Goal: Task Accomplishment & Management: Manage account settings

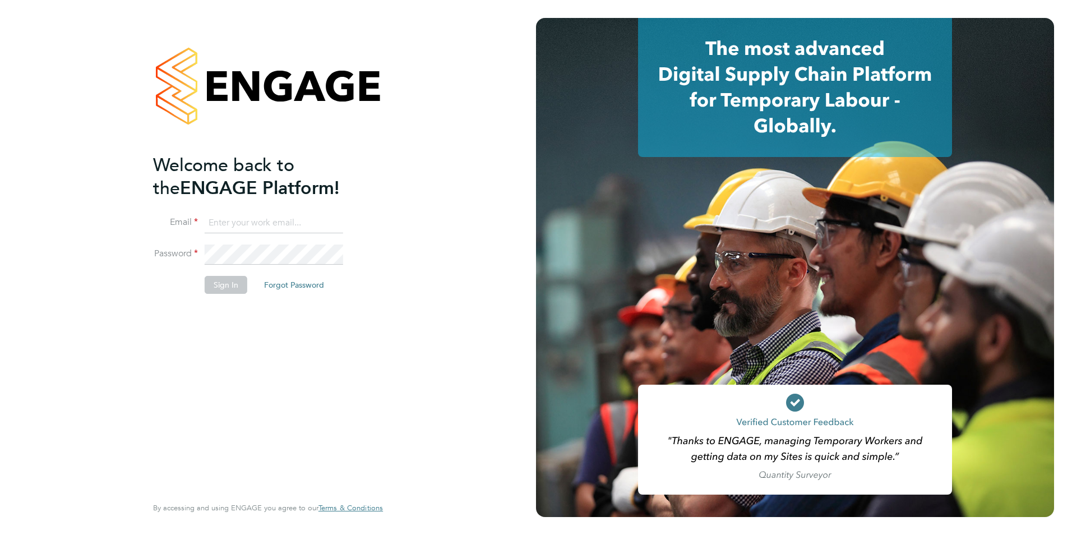
type input "dawn.kennedy@wearefootprint.co.uk"
click at [217, 284] on button "Sign In" at bounding box center [226, 285] width 43 height 18
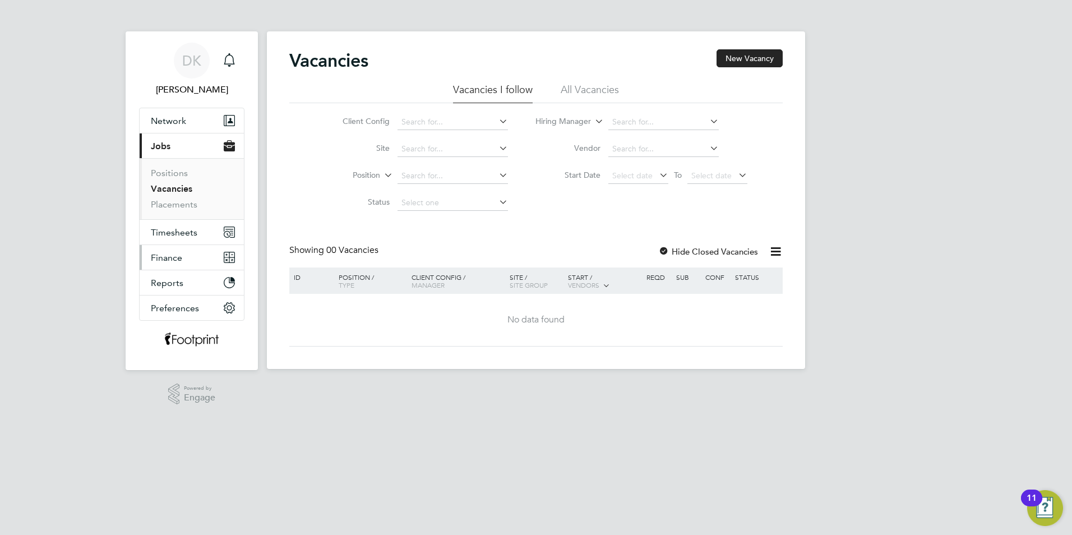
click at [163, 256] on span "Finance" at bounding box center [166, 257] width 31 height 11
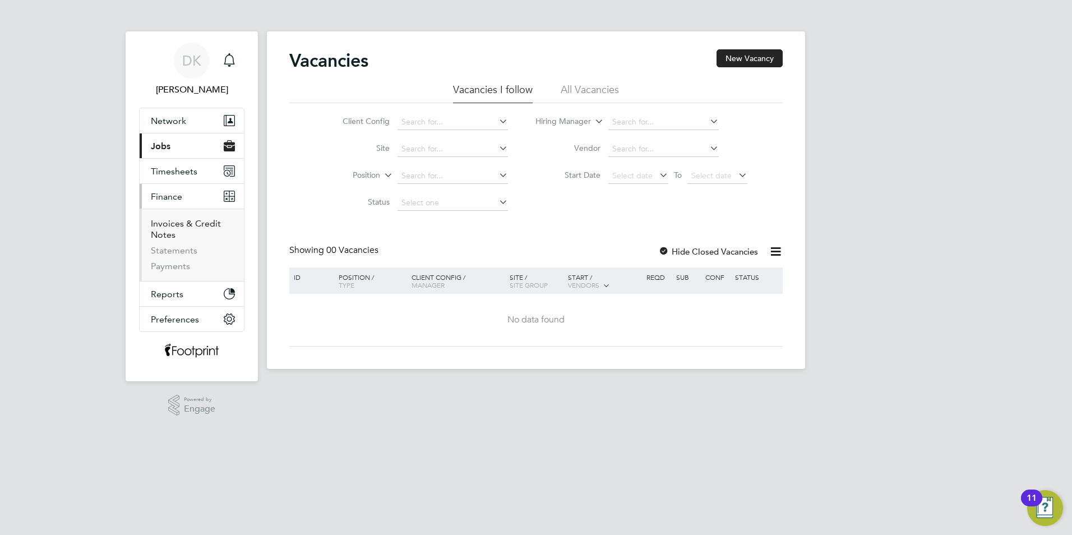
click at [163, 225] on link "Invoices & Credit Notes" at bounding box center [186, 229] width 70 height 22
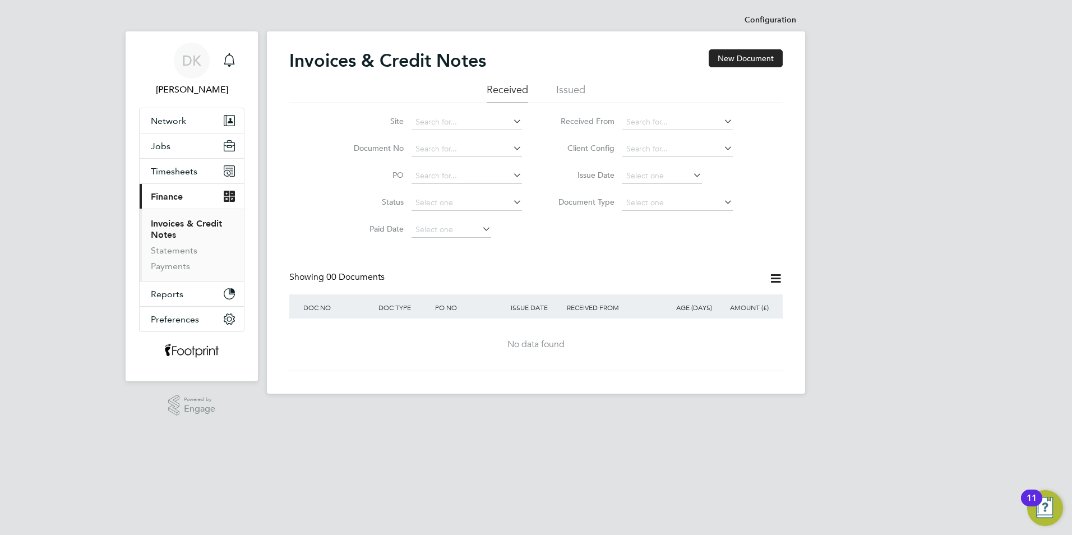
click at [562, 85] on li "Issued" at bounding box center [570, 93] width 29 height 20
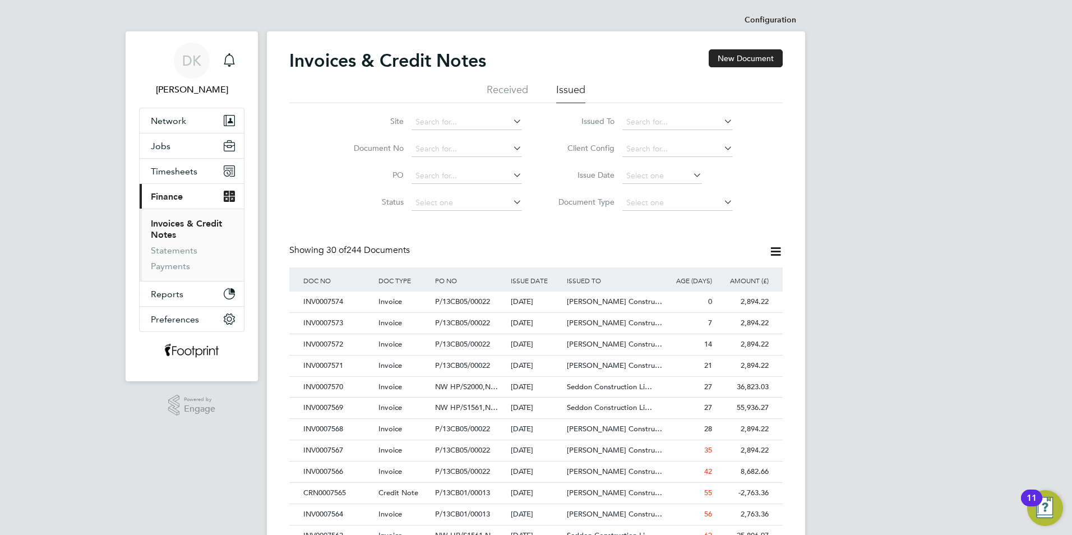
click at [1042, 68] on div "DK [PERSON_NAME] Notifications Applications: Network Businesses Sites Workers C…" at bounding box center [536, 501] width 1072 height 1003
drag, startPoint x: 955, startPoint y: 189, endPoint x: 958, endPoint y: 266, distance: 76.9
click at [958, 266] on div "DK [PERSON_NAME] Notifications Applications: Network Businesses Sites Workers C…" at bounding box center [536, 501] width 1072 height 1003
click at [519, 411] on div "[DATE]" at bounding box center [536, 408] width 57 height 21
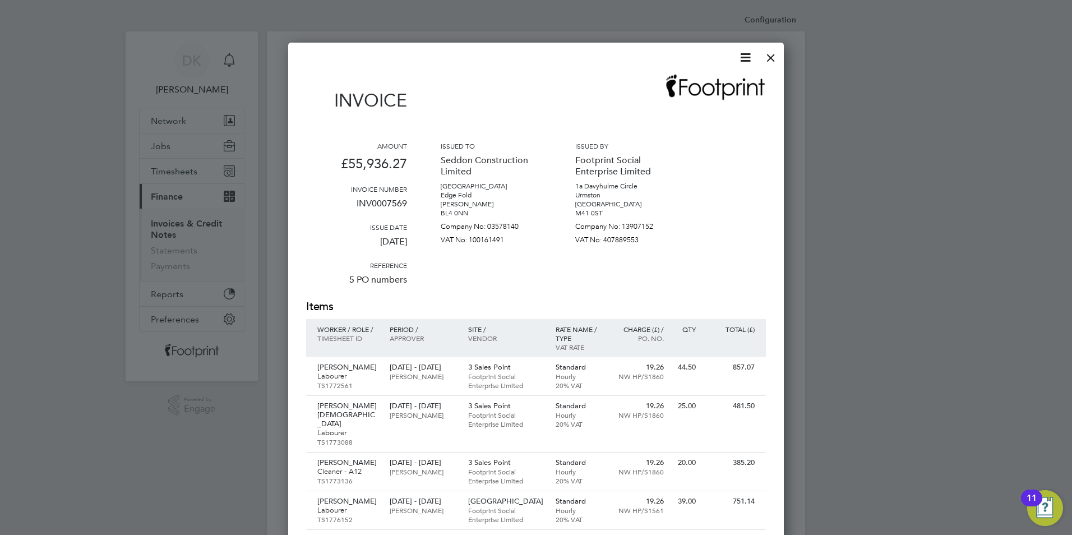
click at [834, 511] on div at bounding box center [536, 267] width 1072 height 535
